Goal: Task Accomplishment & Management: Complete application form

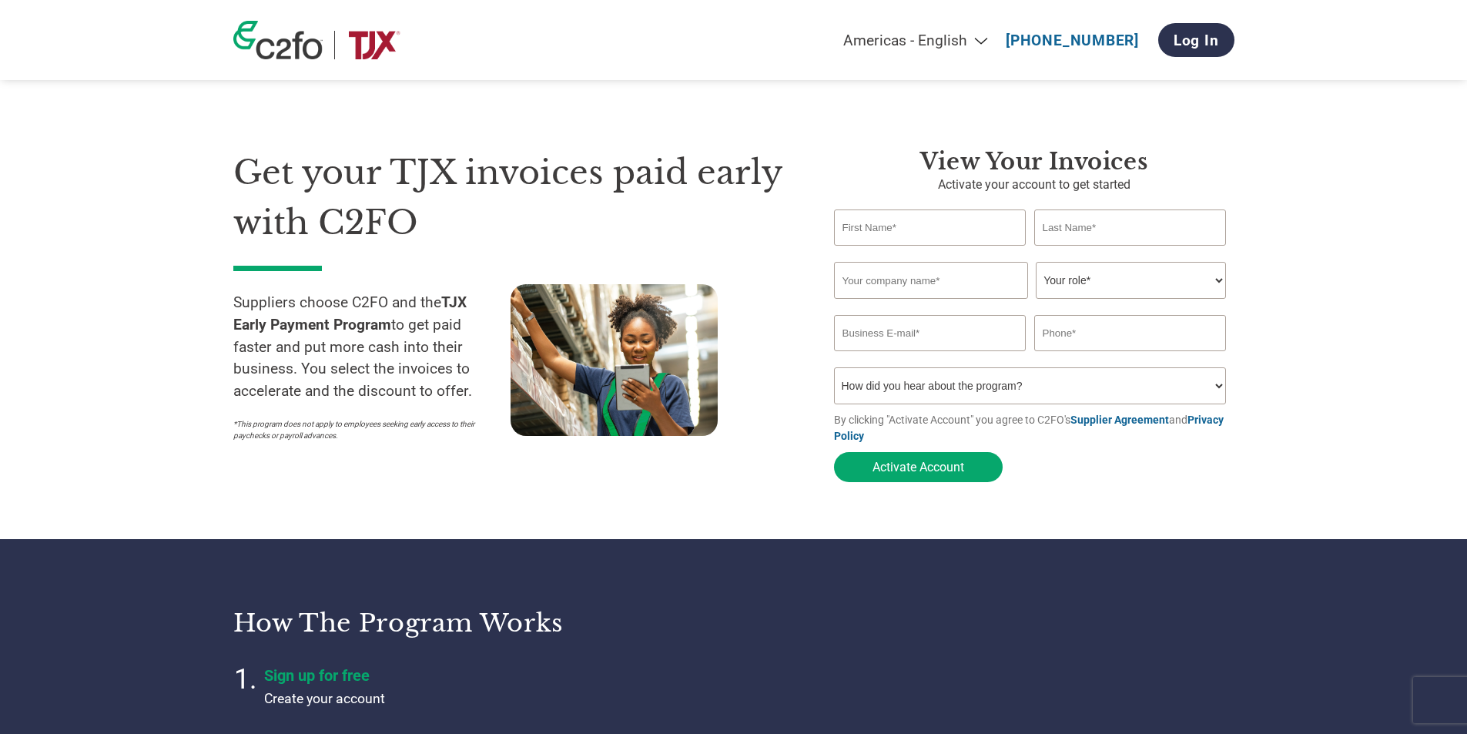
click at [567, 198] on input "text" at bounding box center [930, 227] width 192 height 36
type input "[PERSON_NAME]"
type input "Dong"
type input "2143857018"
click at [567, 198] on input "text" at bounding box center [931, 280] width 194 height 37
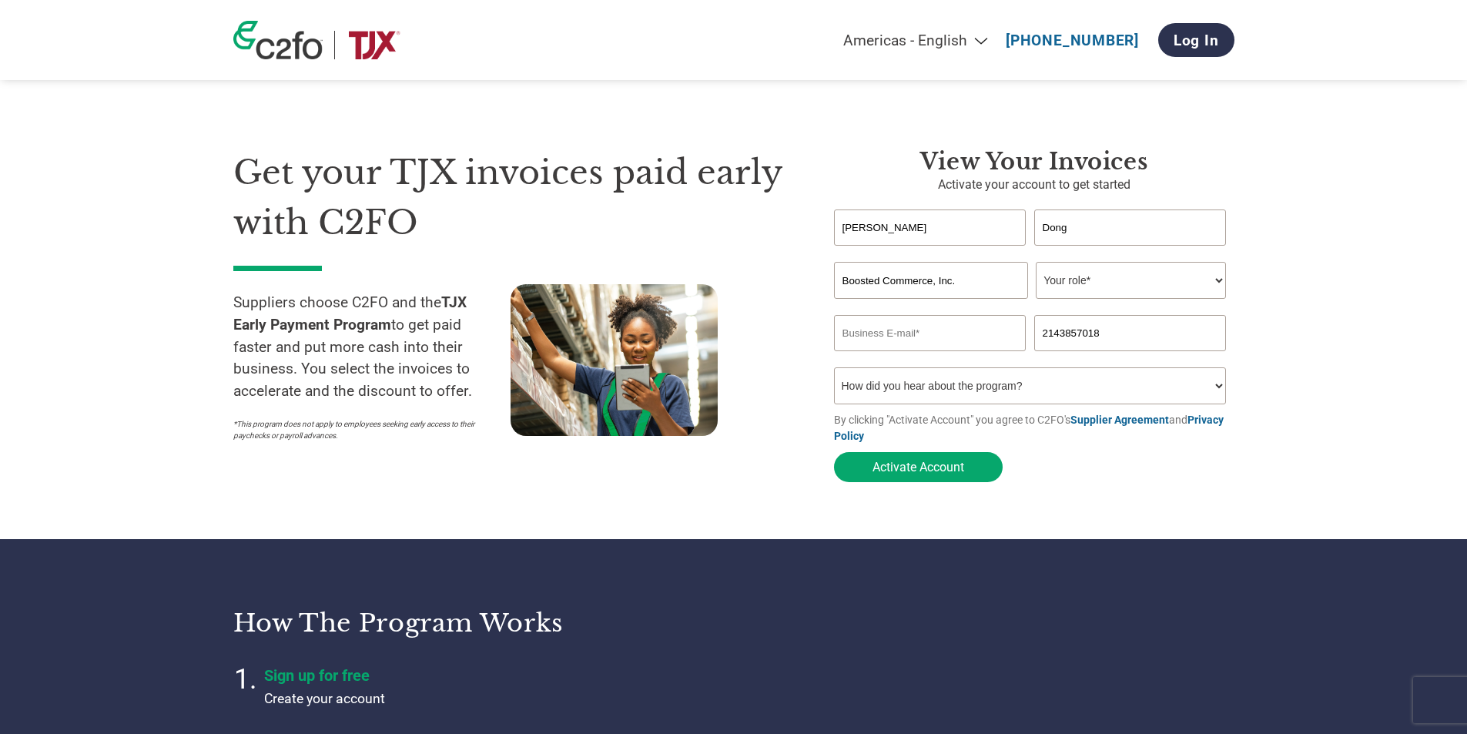
type input "Boosted Commerce, Inc."
click at [567, 198] on select "Your role* CFO Controller Credit Manager Finance Director Treasurer CEO Preside…" at bounding box center [1131, 280] width 190 height 37
select select "CONTROLLER"
click at [567, 198] on select "Your role* CFO Controller Credit Manager Finance Director Treasurer CEO Preside…" at bounding box center [1131, 280] width 190 height 37
click at [567, 198] on input "email" at bounding box center [930, 333] width 192 height 36
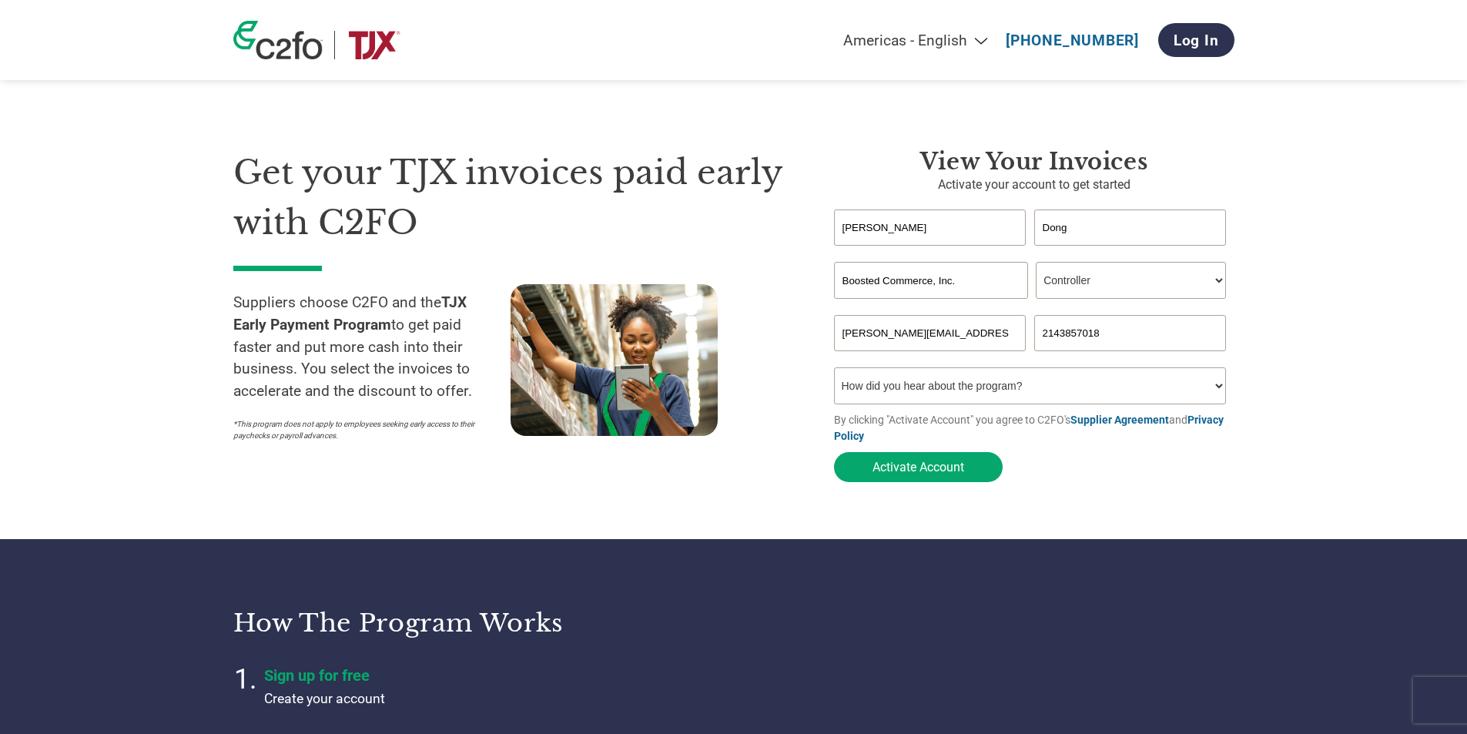
type input "[PERSON_NAME][EMAIL_ADDRESS][DOMAIN_NAME]"
click at [567, 198] on select "How did you hear about the program? Received a letter Email Social Media Online…" at bounding box center [1030, 385] width 393 height 37
select select "Other"
click at [567, 198] on select "How did you hear about the program? Received a letter Email Social Media Online…" at bounding box center [1030, 385] width 393 height 37
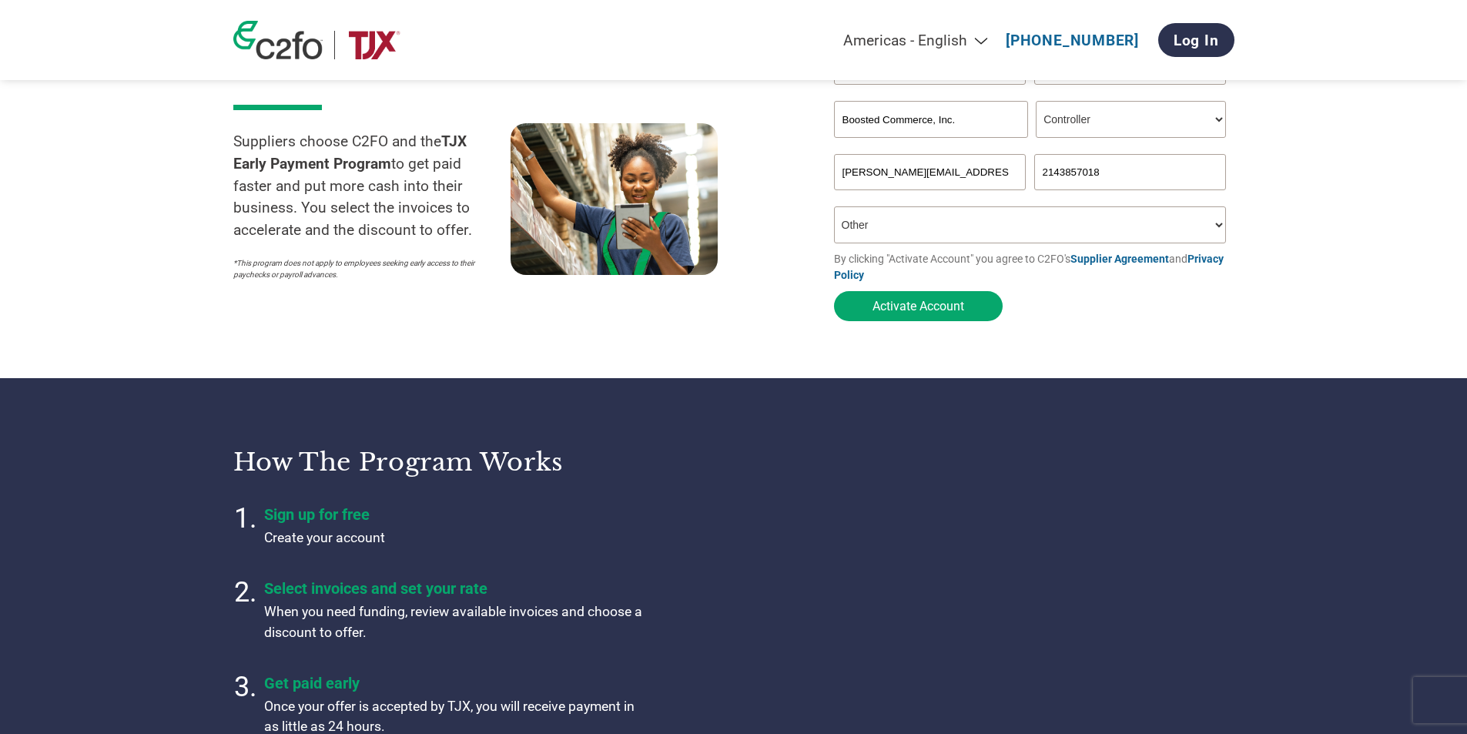
scroll to position [77, 0]
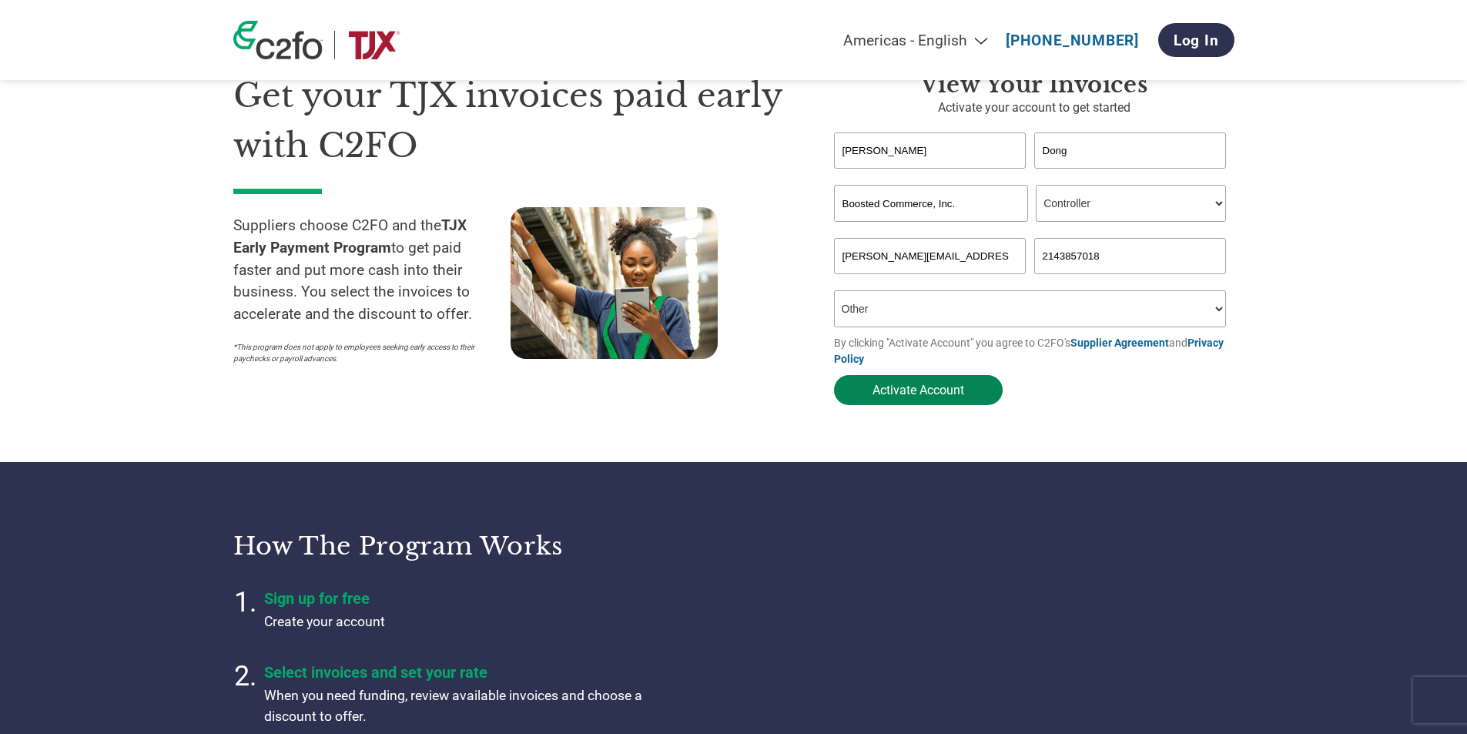
click at [567, 198] on button "Activate Account" at bounding box center [918, 390] width 169 height 30
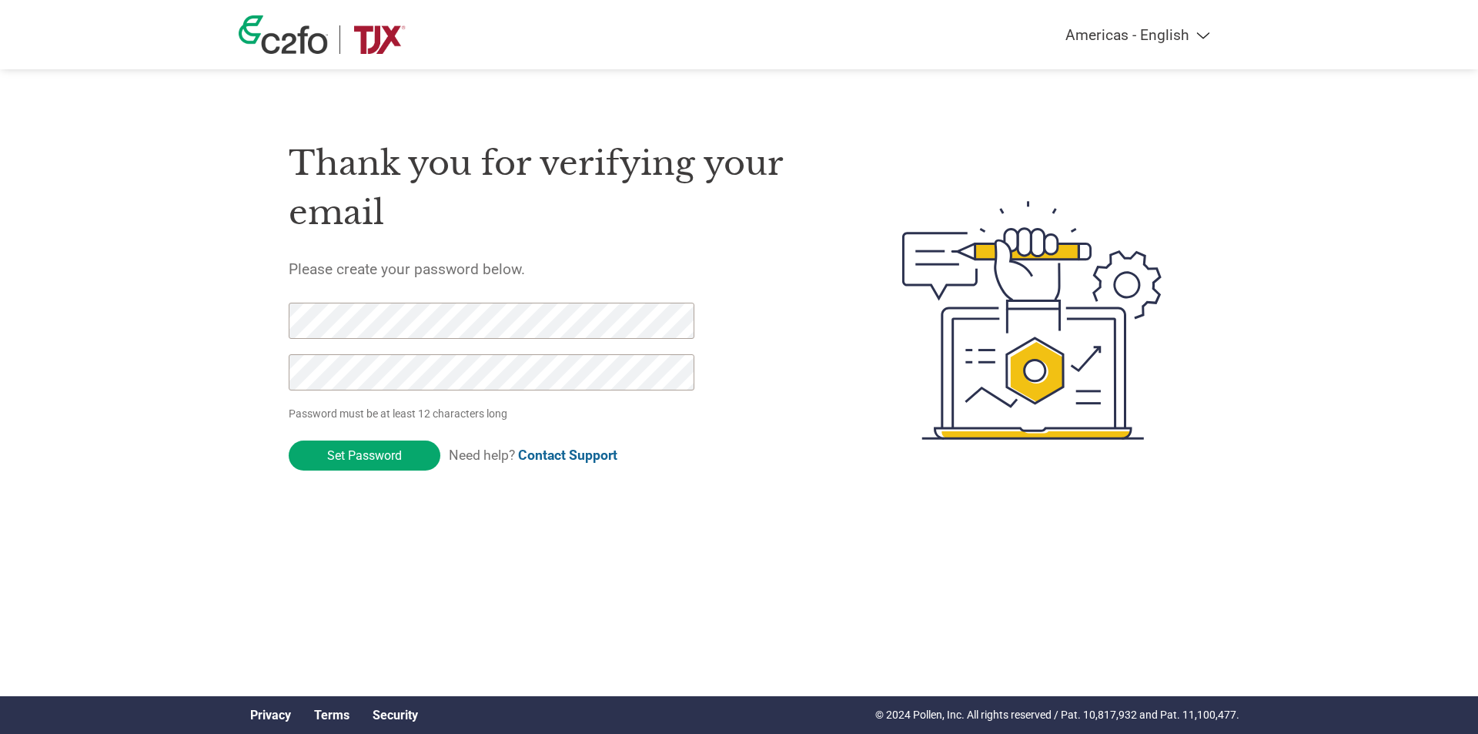
click at [751, 465] on div "Thank you for verifying your email Please create your password below. Password …" at bounding box center [559, 320] width 541 height 408
click at [372, 454] on input "Set Password" at bounding box center [365, 455] width 152 height 30
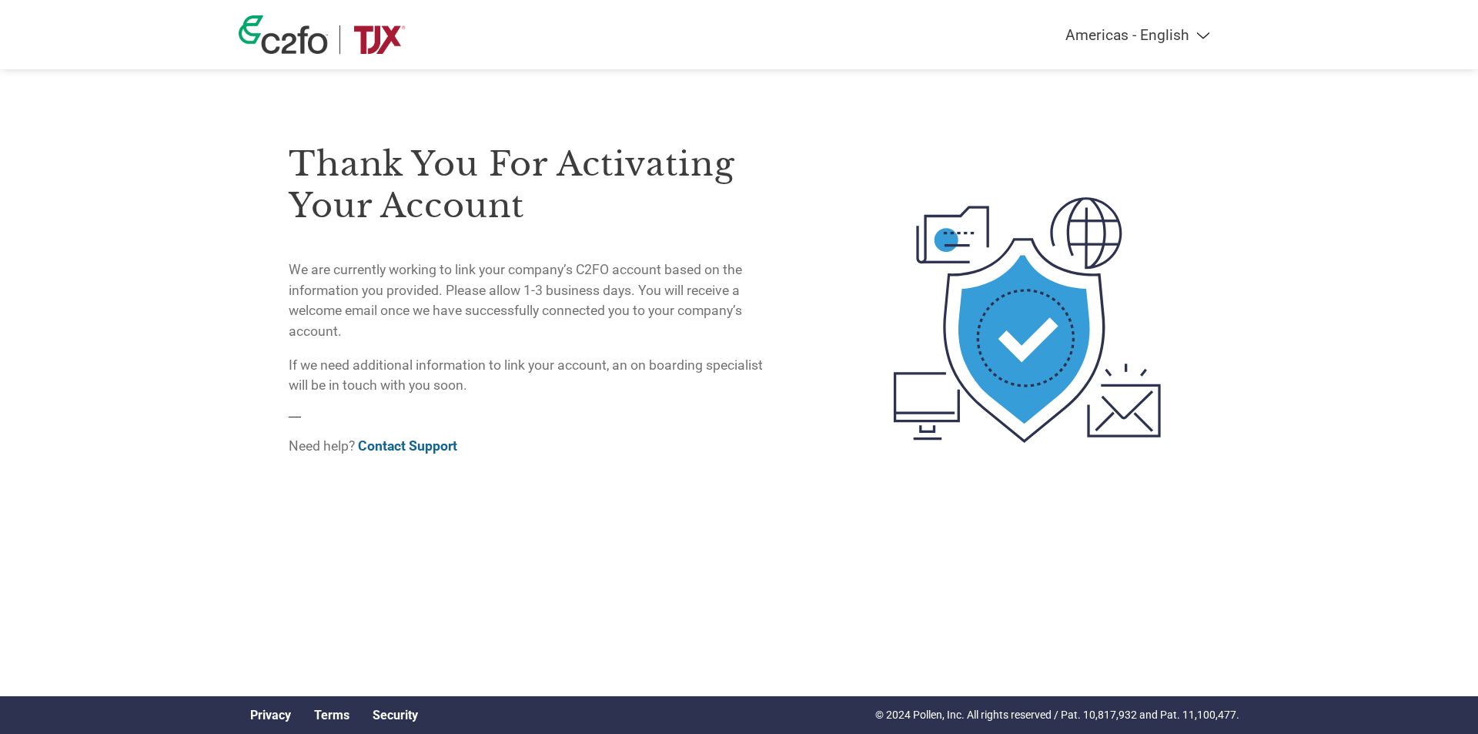
click at [1243, 176] on div "Americas - English Américas - Español Américas - Português Amériques - Français…" at bounding box center [739, 258] width 1478 height 517
click at [563, 454] on p "Need help? Contact Support" at bounding box center [532, 446] width 487 height 20
